Goal: Task Accomplishment & Management: Manage account settings

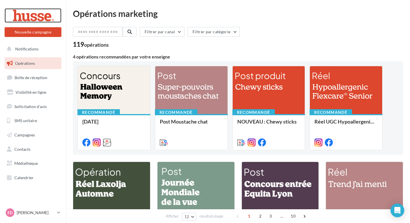
click at [45, 18] on div at bounding box center [33, 15] width 46 height 14
click at [59, 214] on icon at bounding box center [58, 213] width 3 height 5
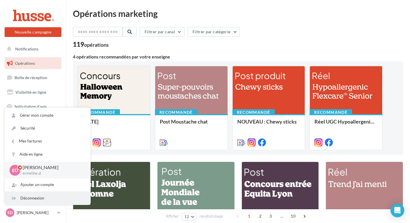
click at [34, 202] on div "Déconnexion" at bounding box center [48, 198] width 86 height 13
